Goal: Entertainment & Leisure: Consume media (video, audio)

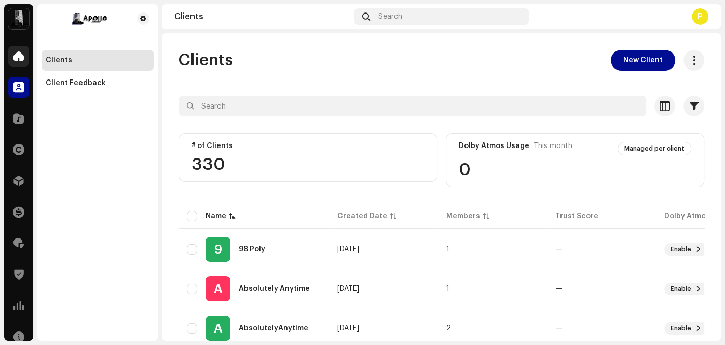
click at [22, 56] on span at bounding box center [18, 56] width 10 height 8
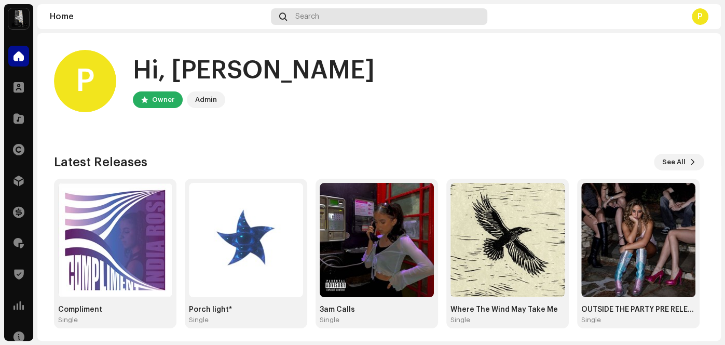
click at [379, 12] on div "Search" at bounding box center [379, 16] width 217 height 17
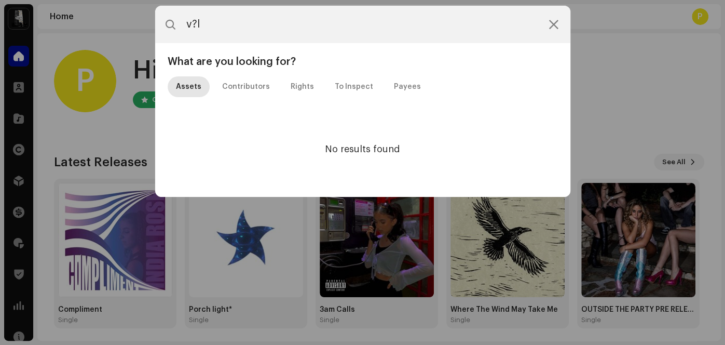
type input "v?"
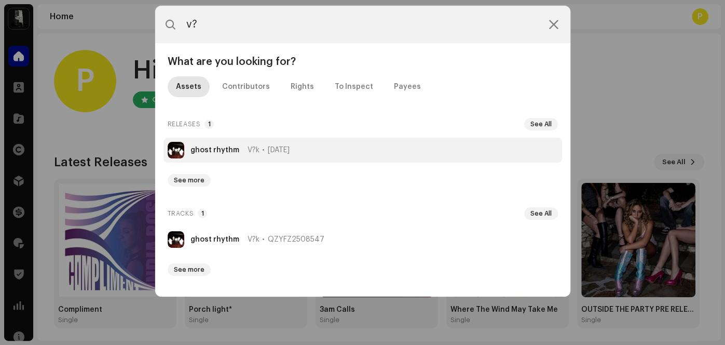
click at [227, 150] on strong "ghost rhythm" at bounding box center [214, 150] width 49 height 8
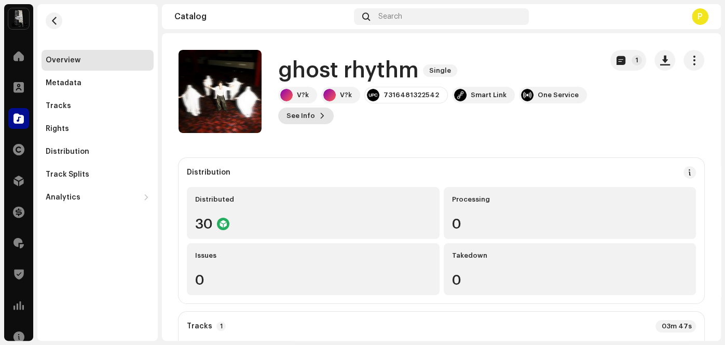
click at [296, 119] on span "See Info" at bounding box center [300, 115] width 29 height 21
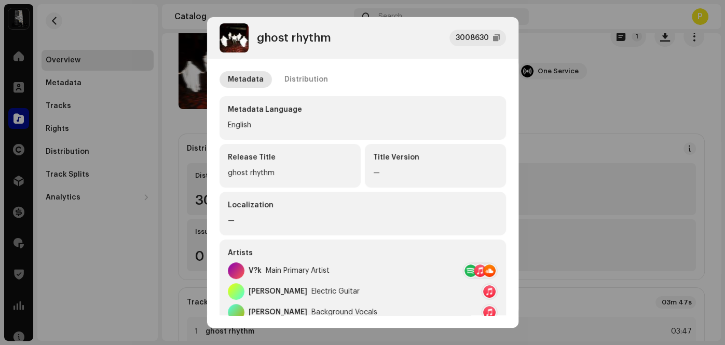
scroll to position [41, 0]
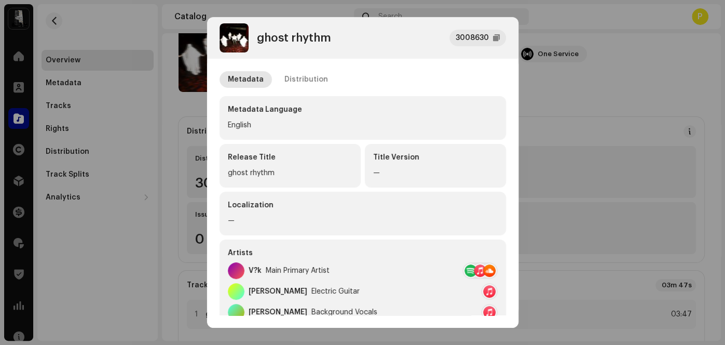
click at [389, 81] on div "Metadata Distribution" at bounding box center [362, 79] width 286 height 17
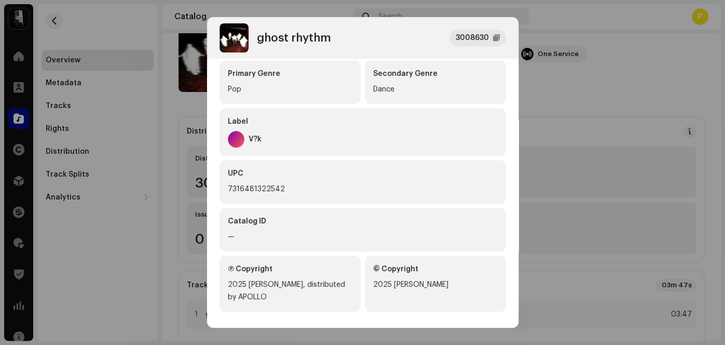
scroll to position [343, 0]
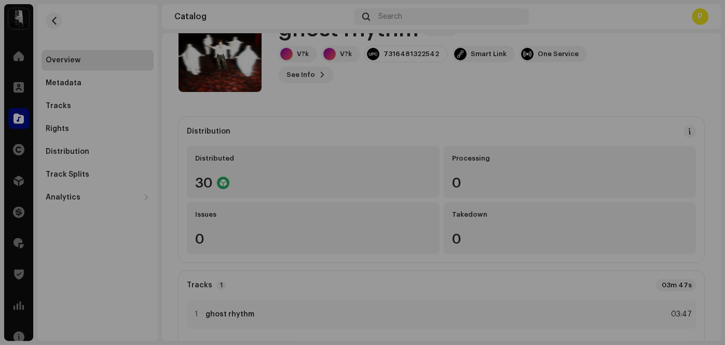
click at [149, 200] on div "ghost rhythm 3008630 Metadata Distribution Metadata Language English Release Ti…" at bounding box center [362, 172] width 725 height 345
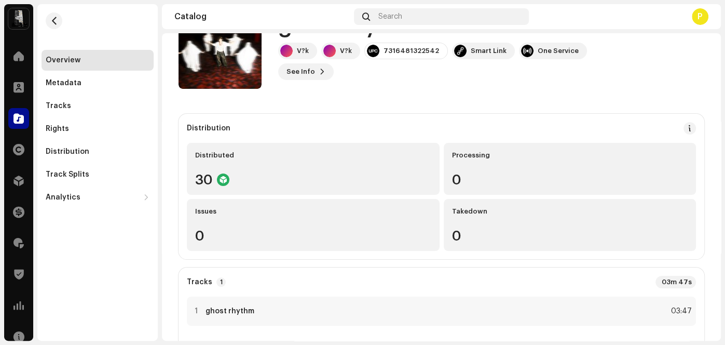
scroll to position [0, 0]
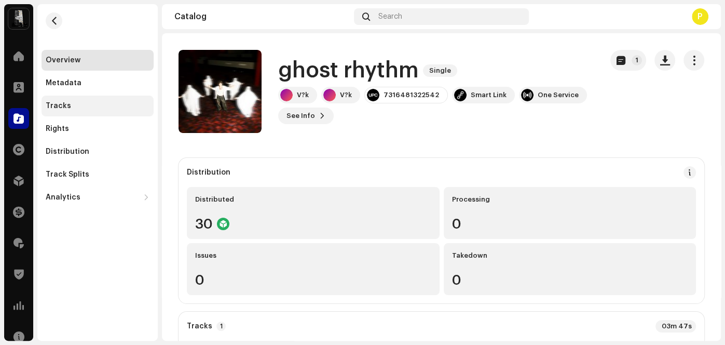
click at [63, 103] on div "Tracks" at bounding box center [58, 106] width 25 height 8
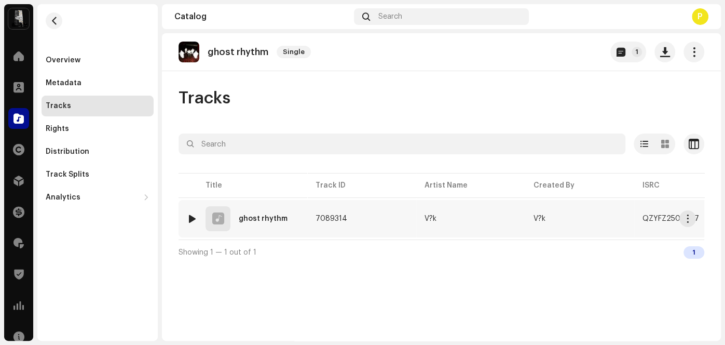
click at [191, 219] on div at bounding box center [192, 218] width 8 height 8
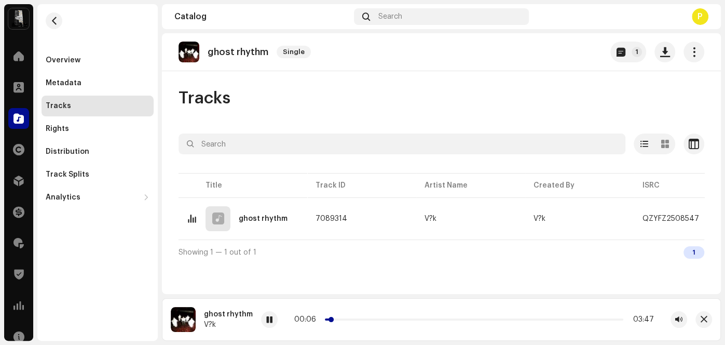
click at [342, 319] on p-slider at bounding box center [474, 319] width 298 height 2
click at [360, 318] on div "00:17 03:47" at bounding box center [474, 319] width 360 height 8
click at [360, 320] on p-slider at bounding box center [474, 319] width 298 height 2
click at [266, 318] on span at bounding box center [269, 319] width 6 height 8
click at [271, 320] on div at bounding box center [269, 319] width 17 height 17
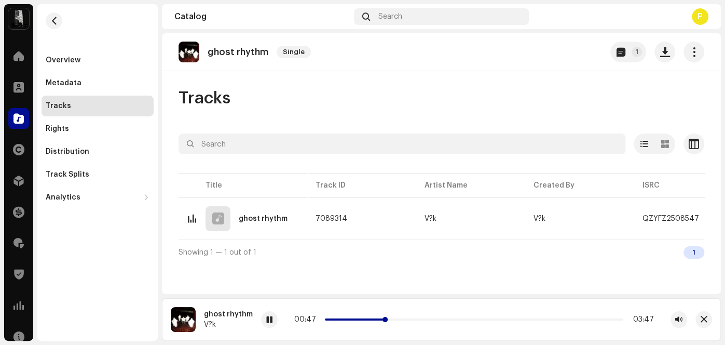
click at [392, 319] on p-slider at bounding box center [474, 319] width 298 height 2
click at [270, 319] on div at bounding box center [269, 319] width 17 height 17
click at [25, 57] on div at bounding box center [18, 56] width 21 height 21
